Goal: Entertainment & Leisure: Consume media (video, audio)

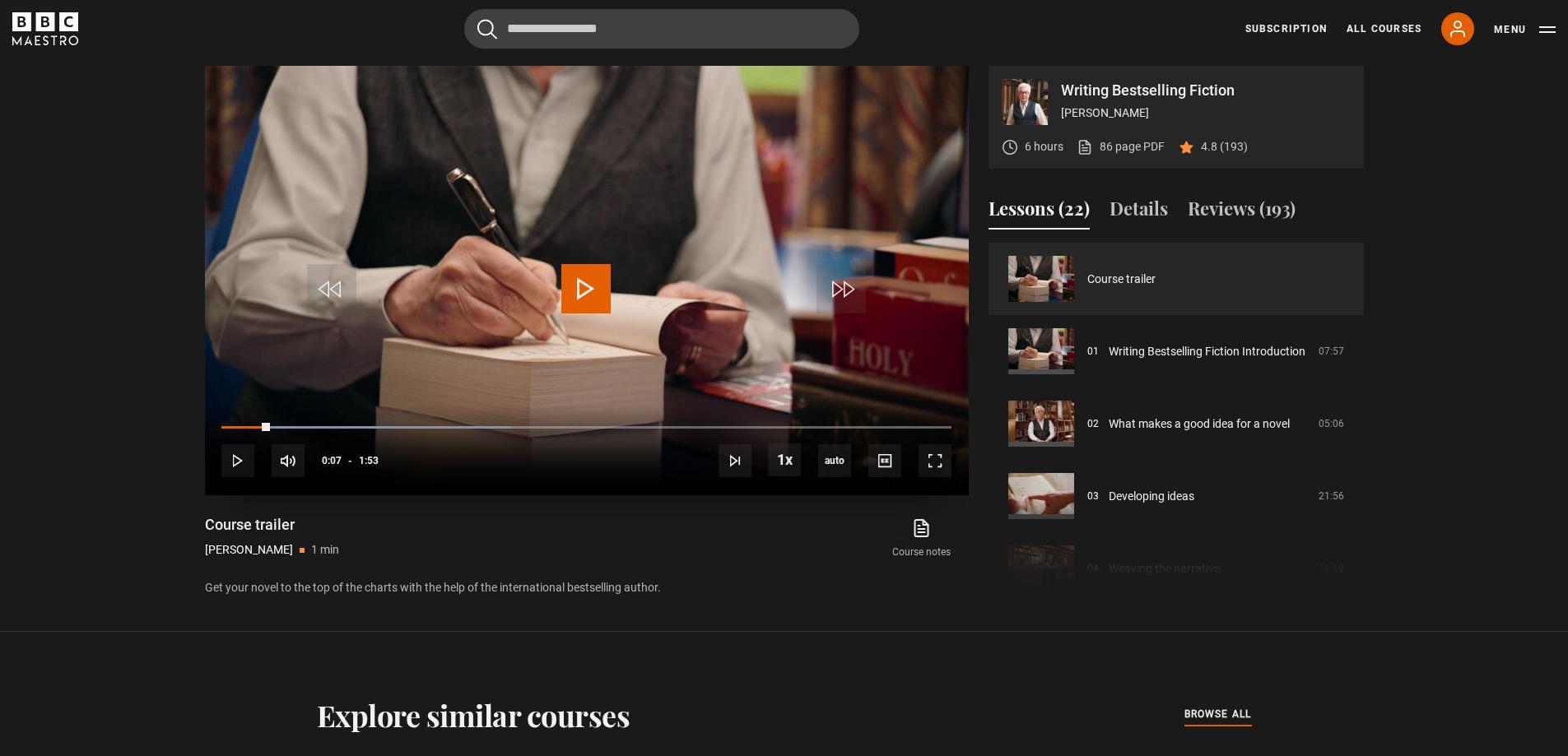
click at [597, 264] on span "Video Player" at bounding box center [586, 289] width 49 height 49
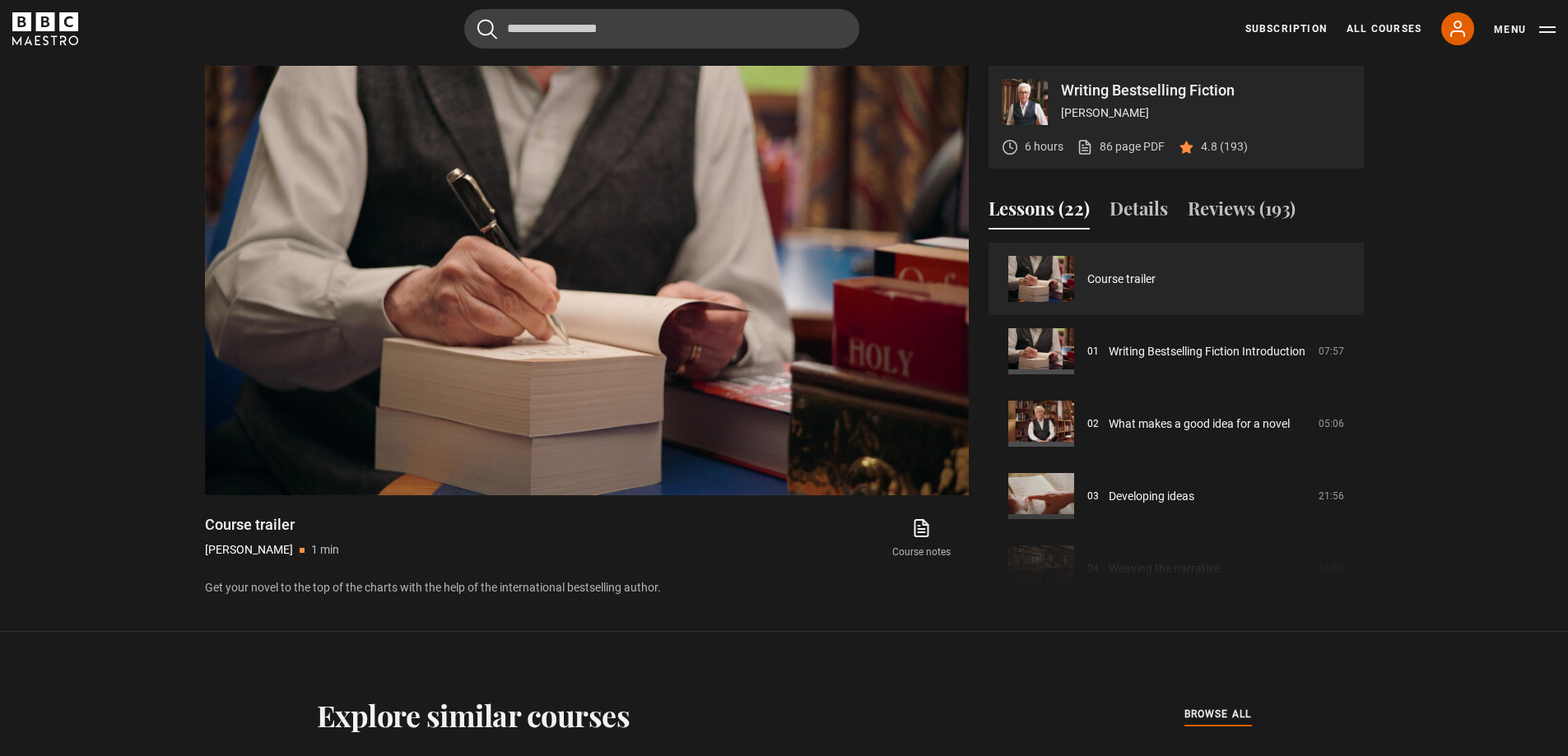
click at [85, 359] on section "Writing Bestselling Fiction [PERSON_NAME] 6 hours 86 page PDF (opens in new tab…" at bounding box center [784, 316] width 1568 height 632
click at [1166, 343] on link "Writing Bestselling Fiction Introduction" at bounding box center [1207, 351] width 196 height 17
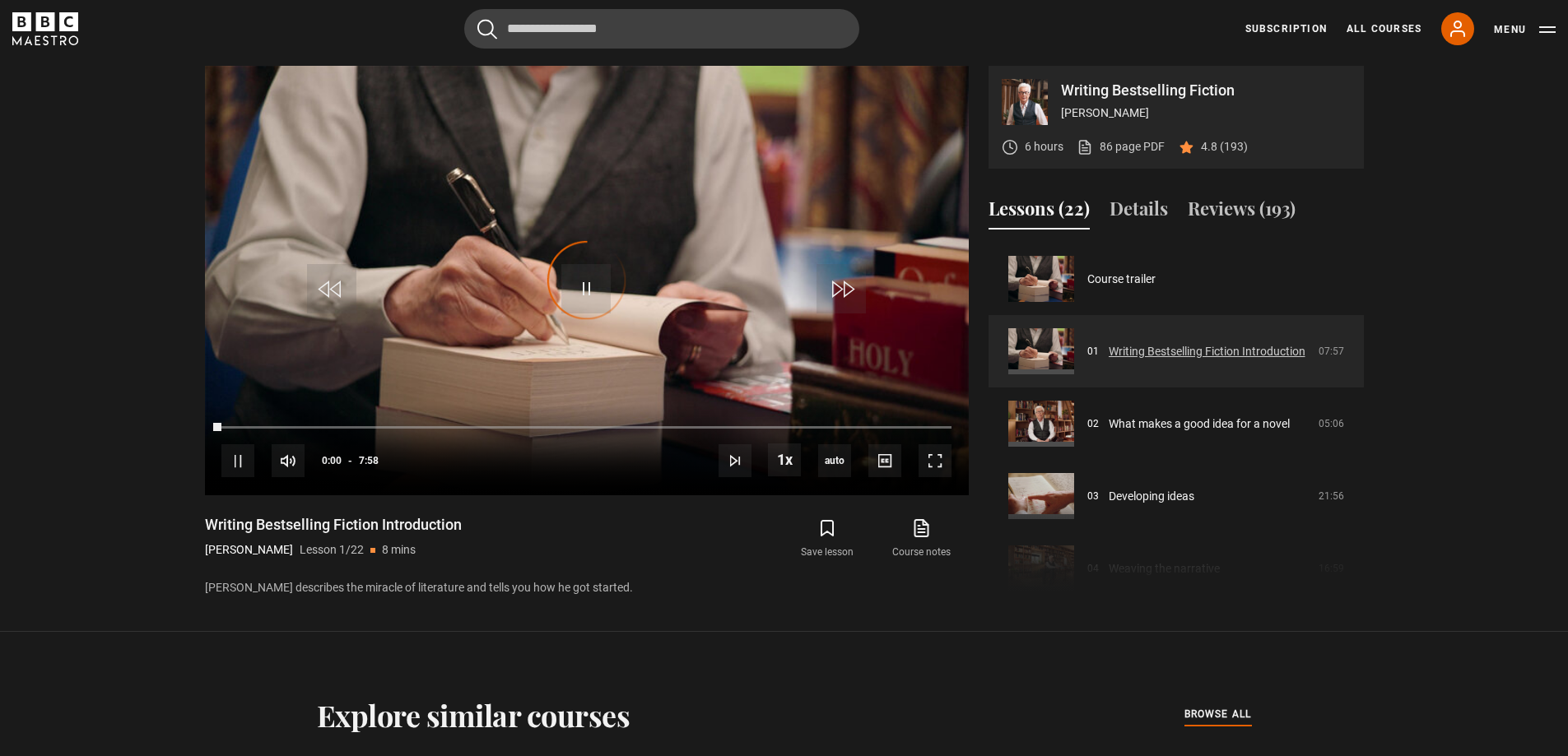
click at [1184, 346] on link "Writing Bestselling Fiction Introduction" at bounding box center [1207, 351] width 196 height 17
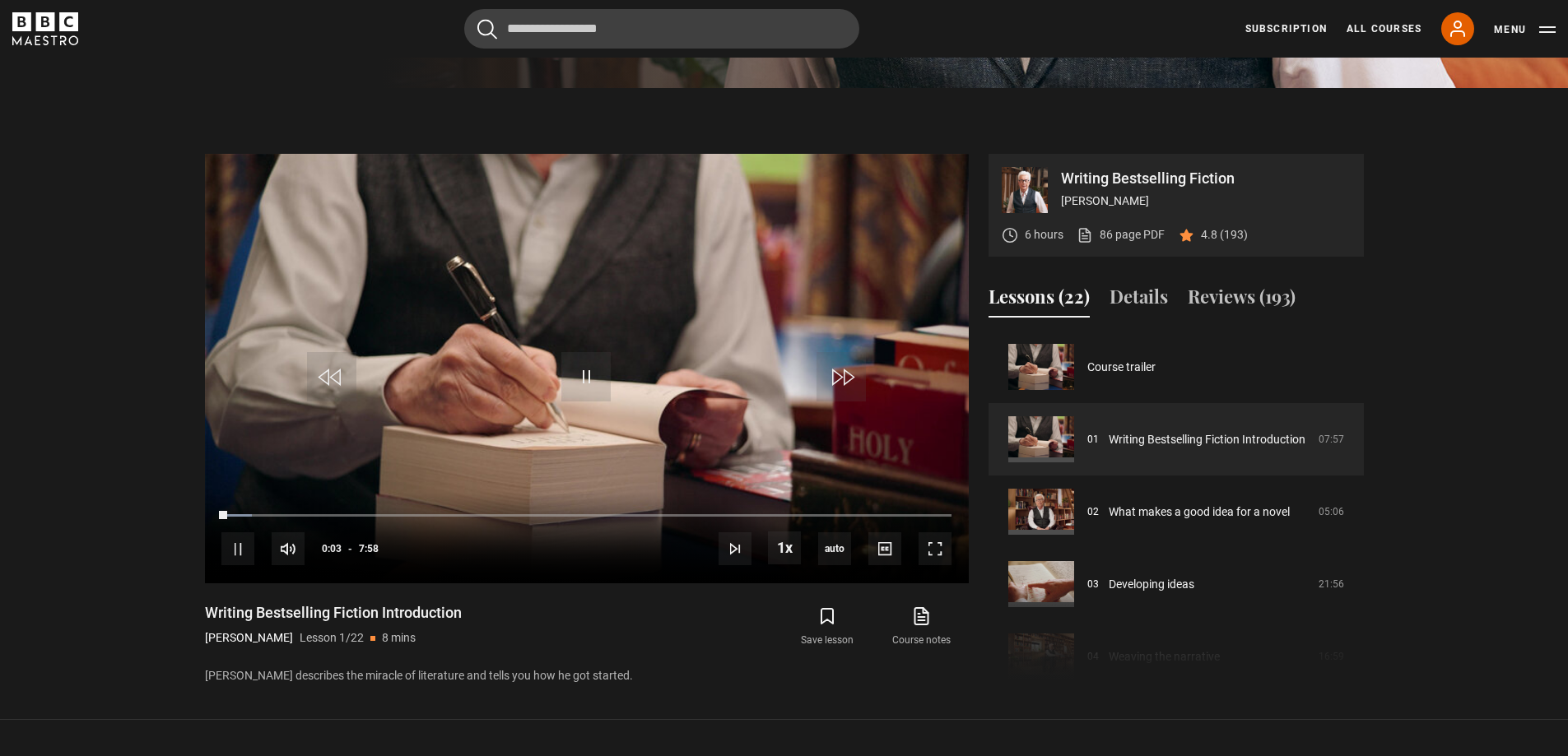
scroll to position [764, 0]
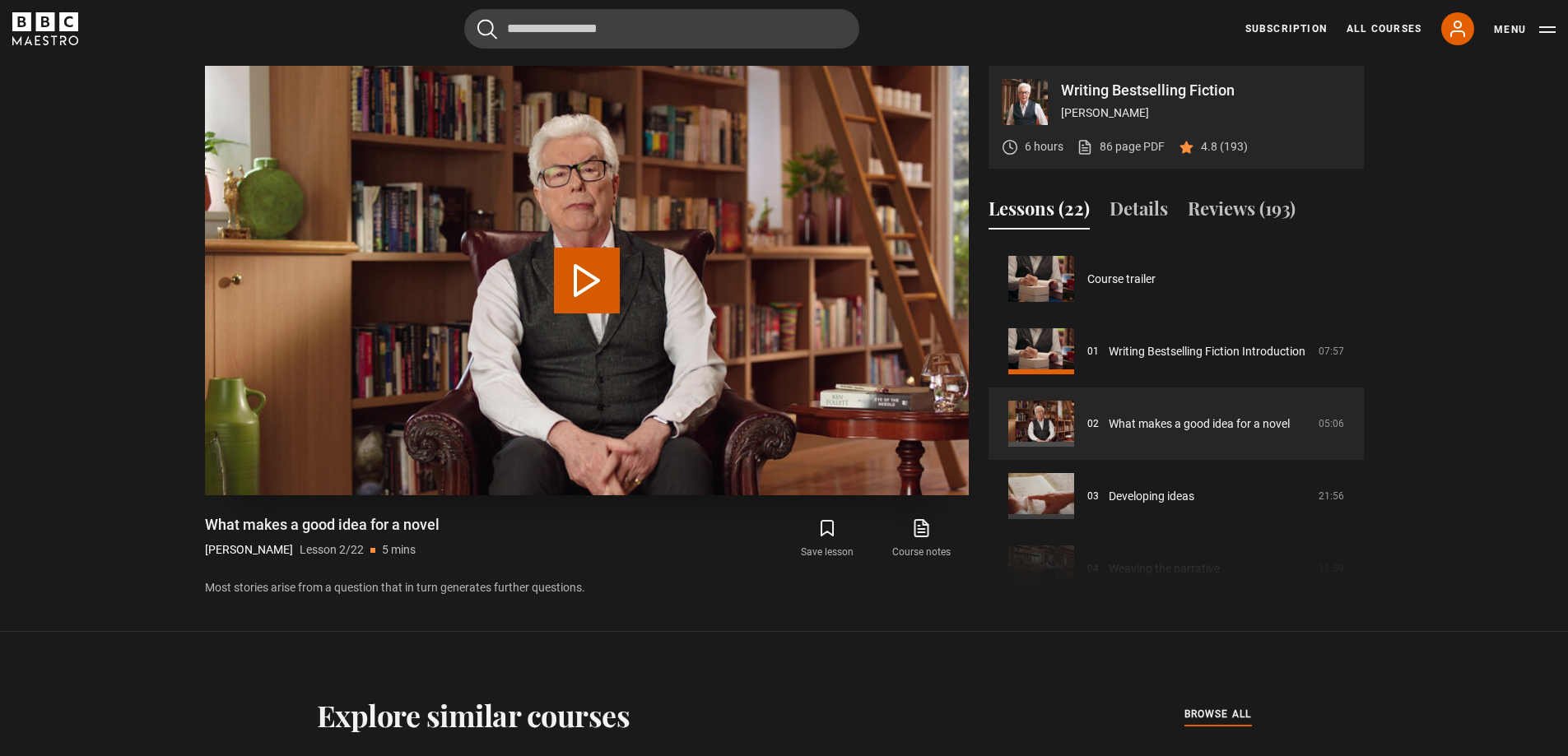
scroll to position [73, 0]
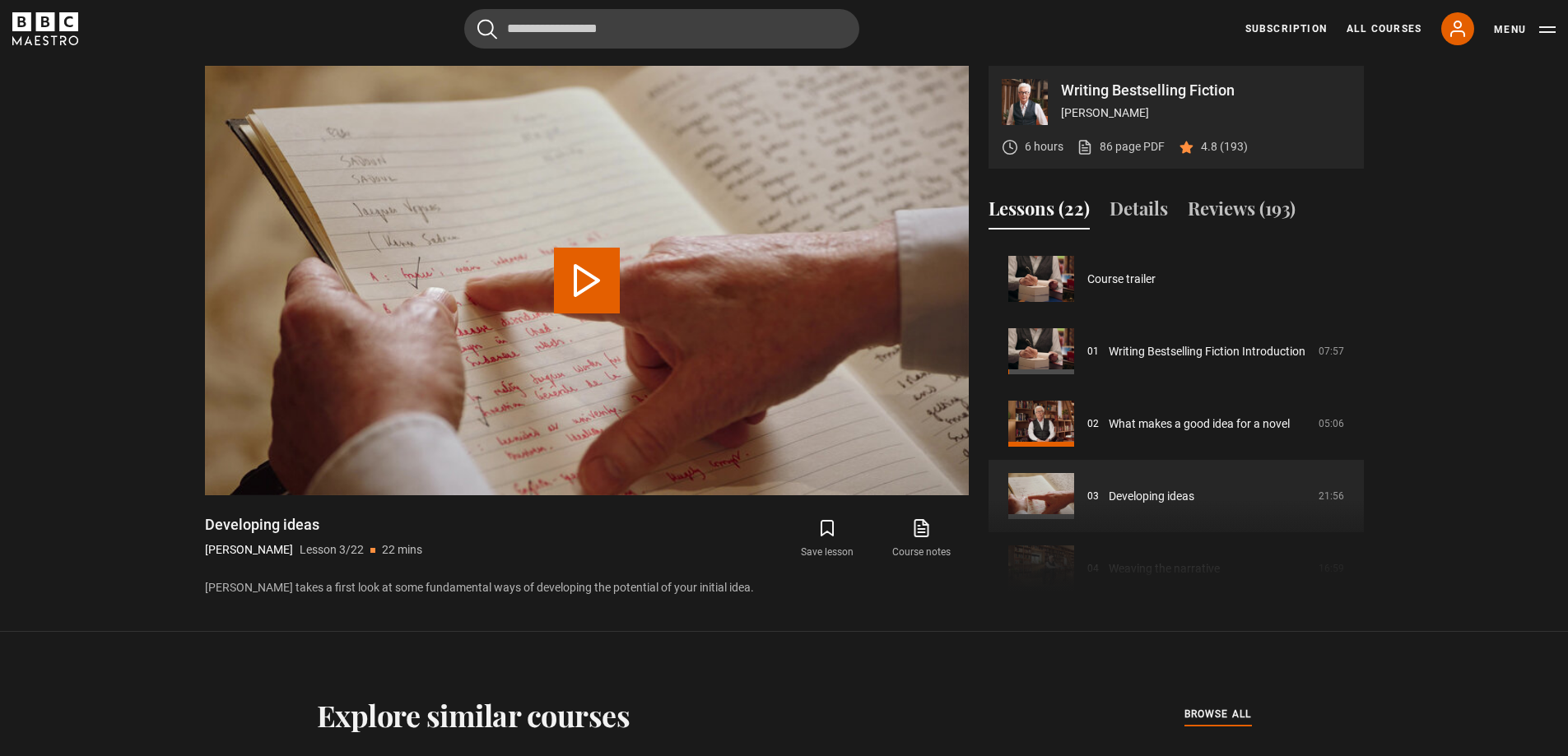
scroll to position [145, 0]
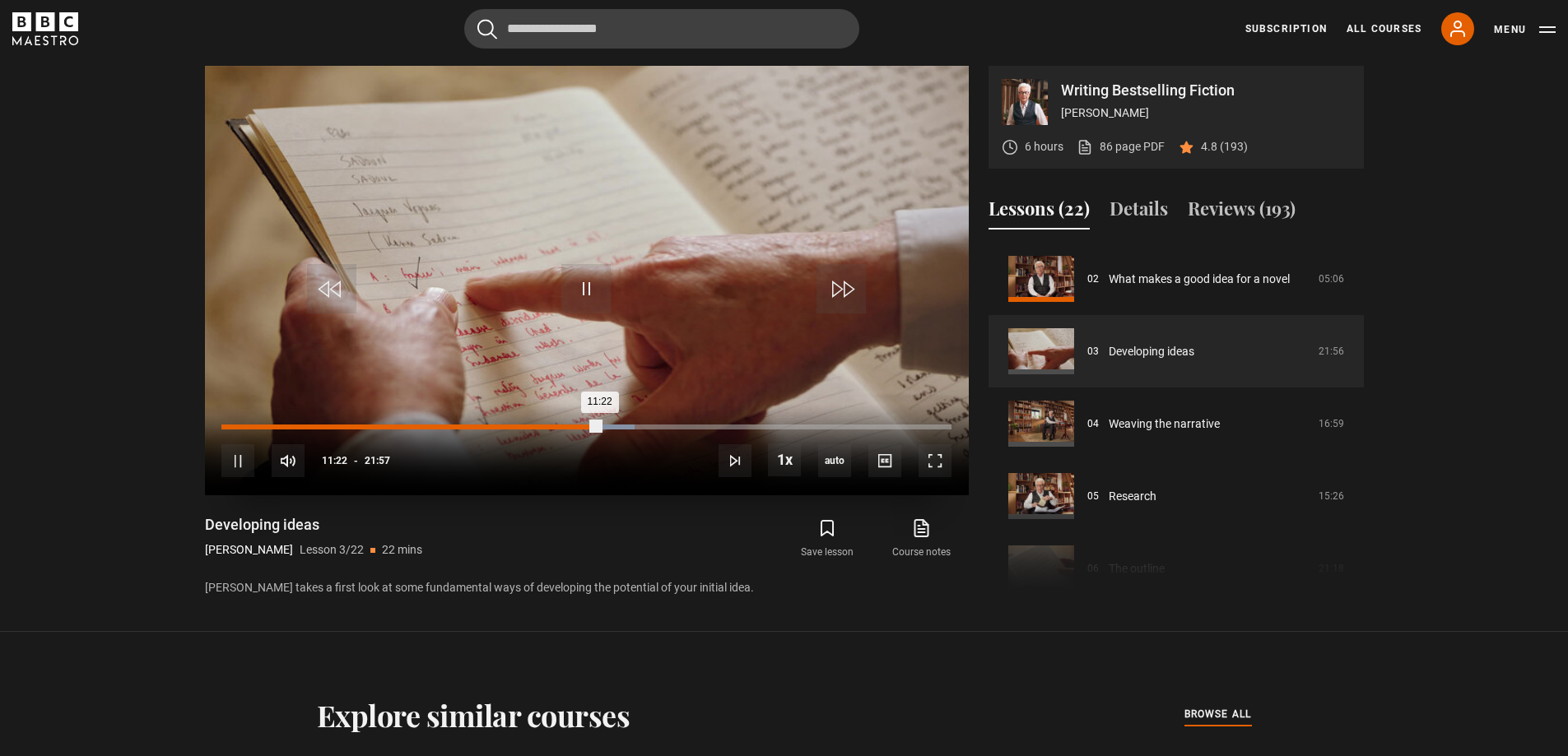
click at [513, 425] on div "11:22" at bounding box center [410, 427] width 378 height 5
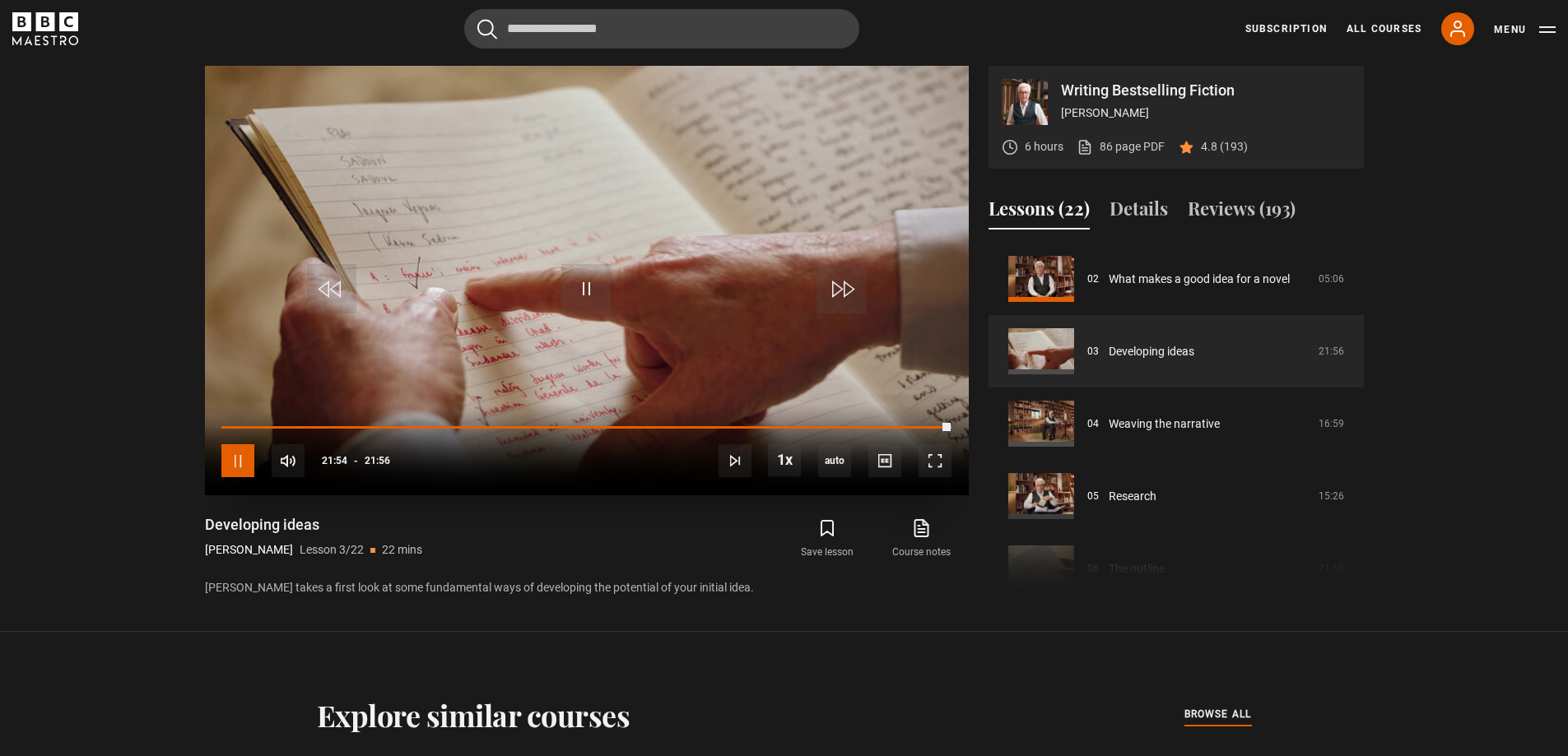
click at [235, 459] on span "Video Player" at bounding box center [238, 461] width 33 height 33
